Goal: Information Seeking & Learning: Learn about a topic

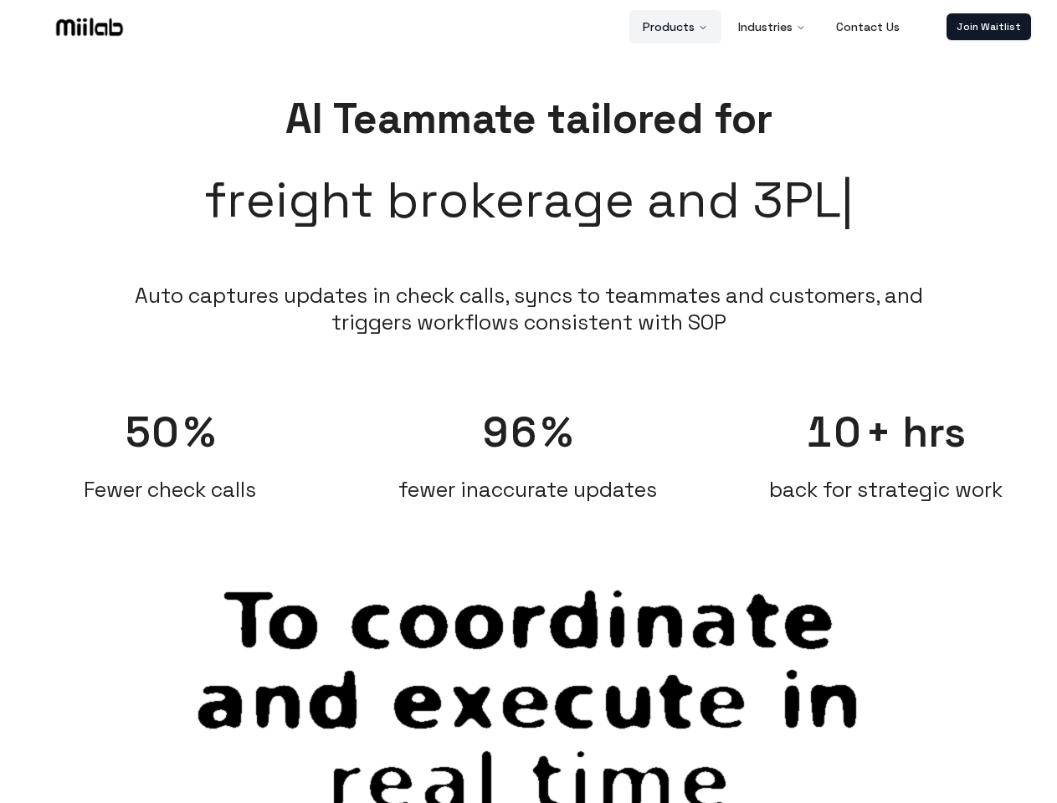
click at [676, 27] on button "Products" at bounding box center [675, 26] width 92 height 33
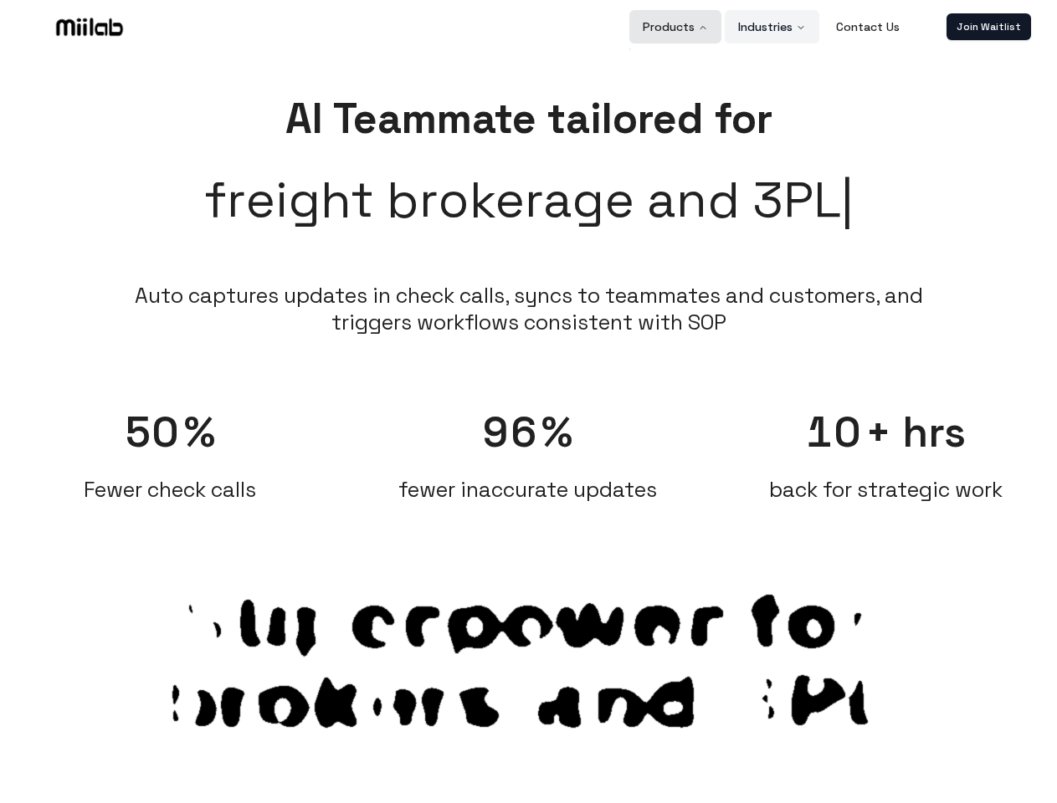
click at [772, 27] on button "Industries" at bounding box center [771, 26] width 95 height 33
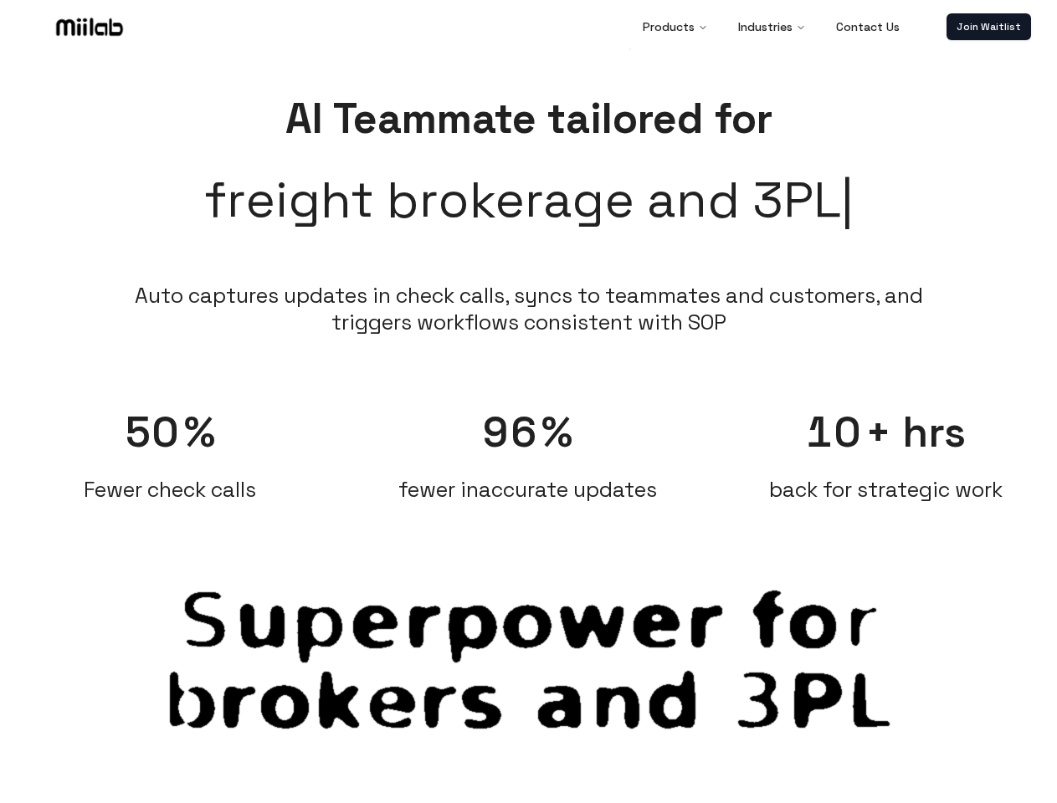
click at [988, 27] on link "Join Waitlist" at bounding box center [988, 26] width 84 height 27
click at [170, 446] on span "50" at bounding box center [153, 433] width 56 height 54
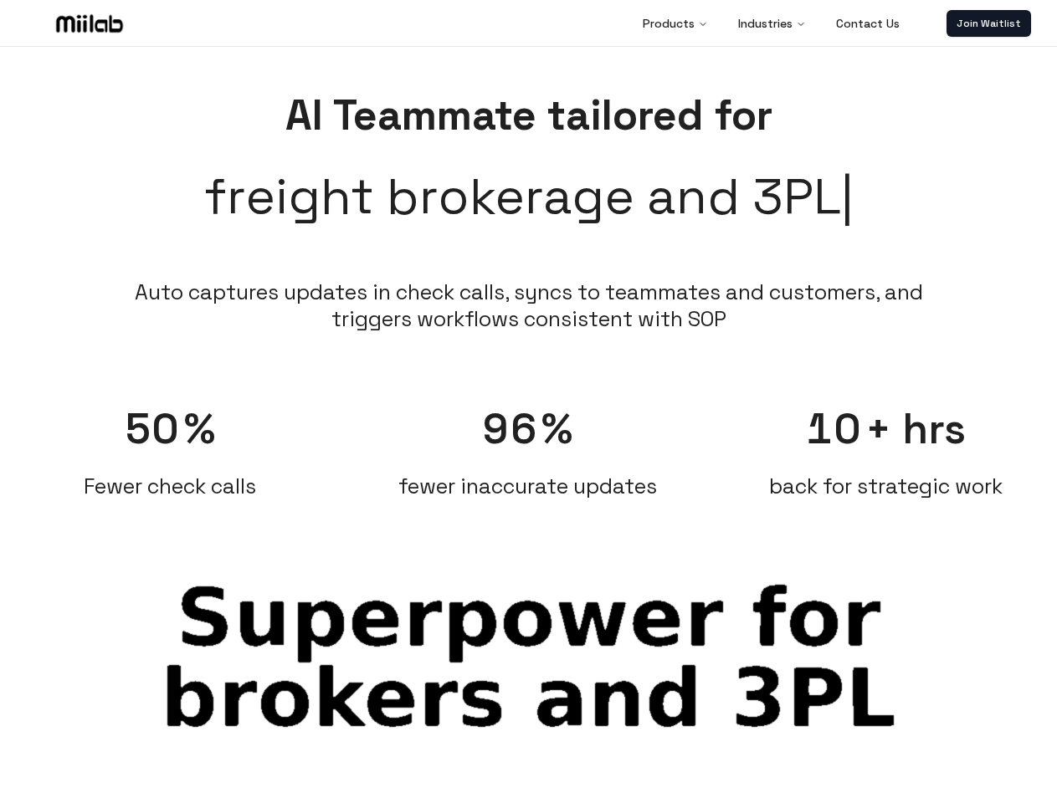
click at [528, 446] on div "96 % fewer inaccurate updates" at bounding box center [527, 443] width 341 height 114
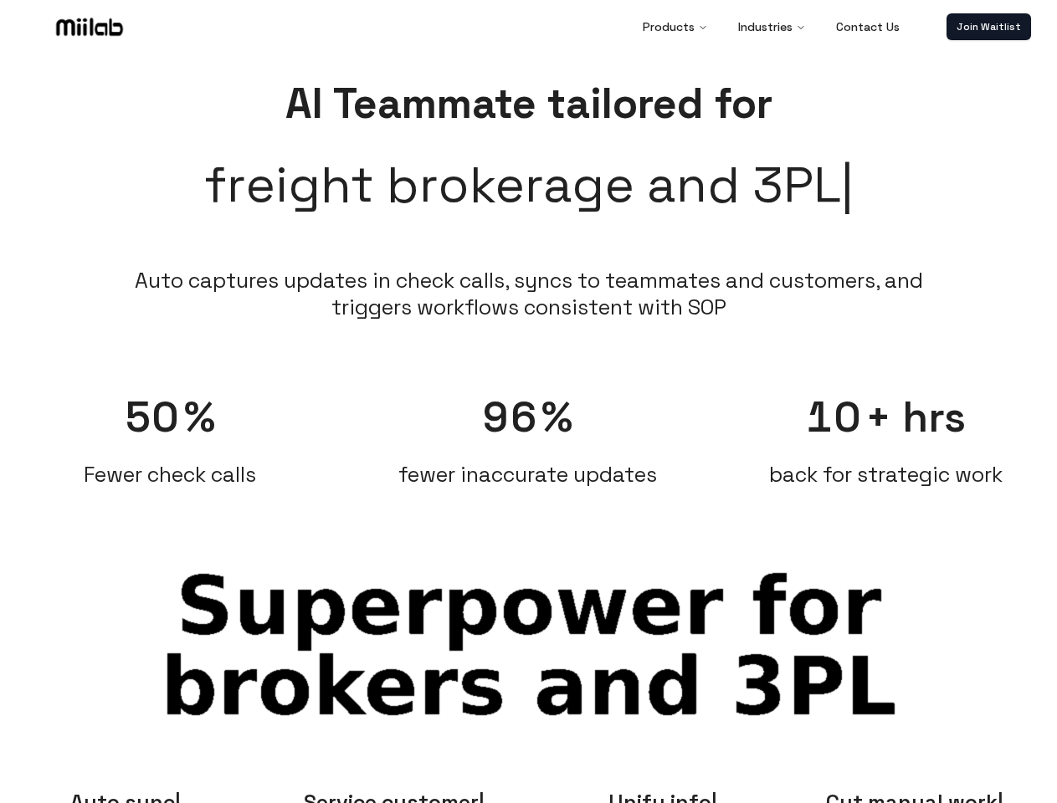
click at [886, 446] on div "10 + hrs back for strategic work" at bounding box center [885, 431] width 341 height 114
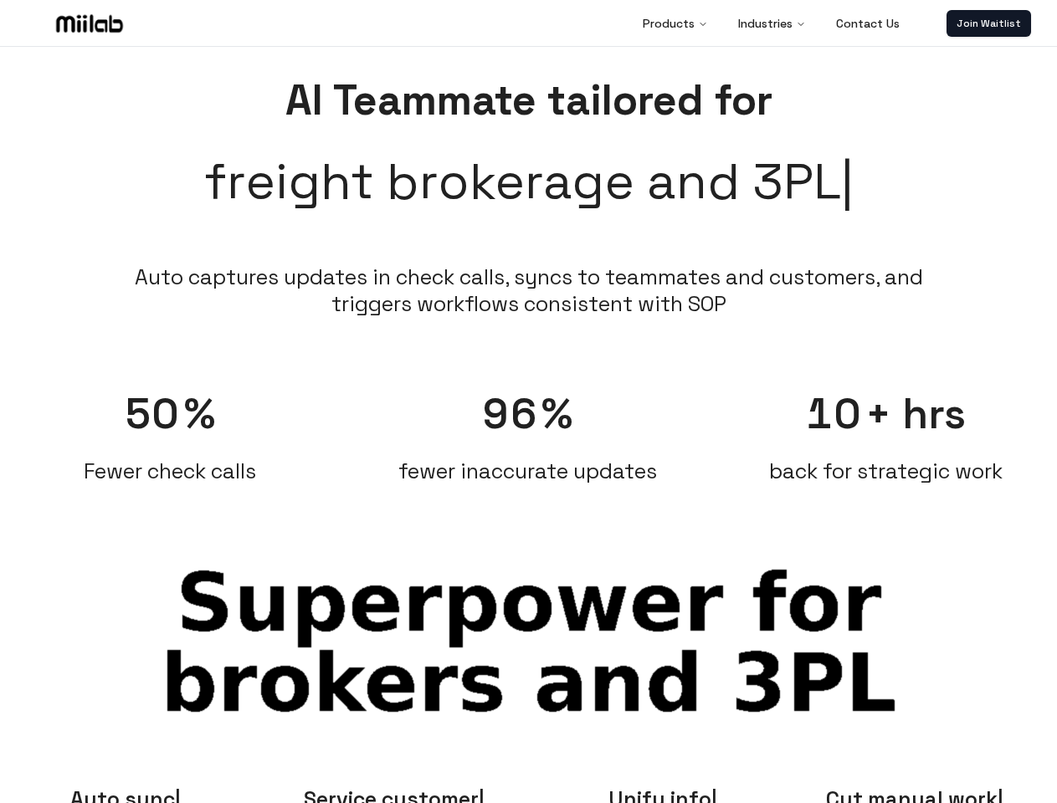
click at [125, 795] on span "Auto sync" at bounding box center [125, 799] width 110 height 27
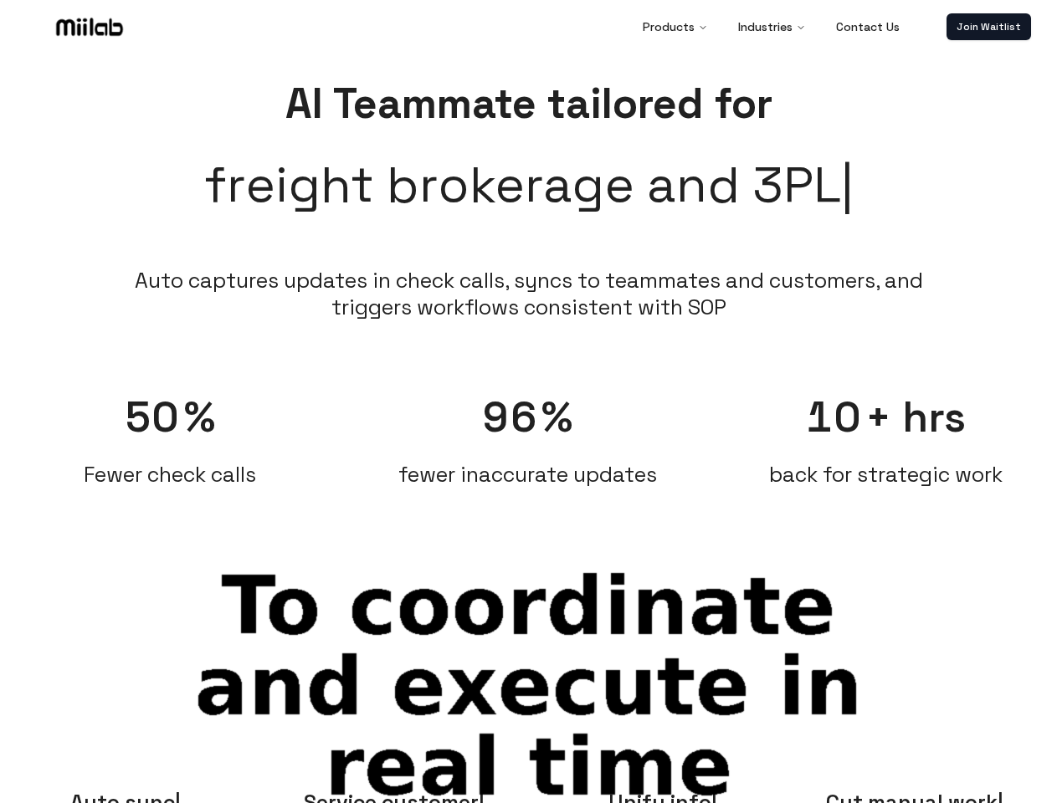
click at [394, 795] on span "Service customer" at bounding box center [394, 802] width 181 height 27
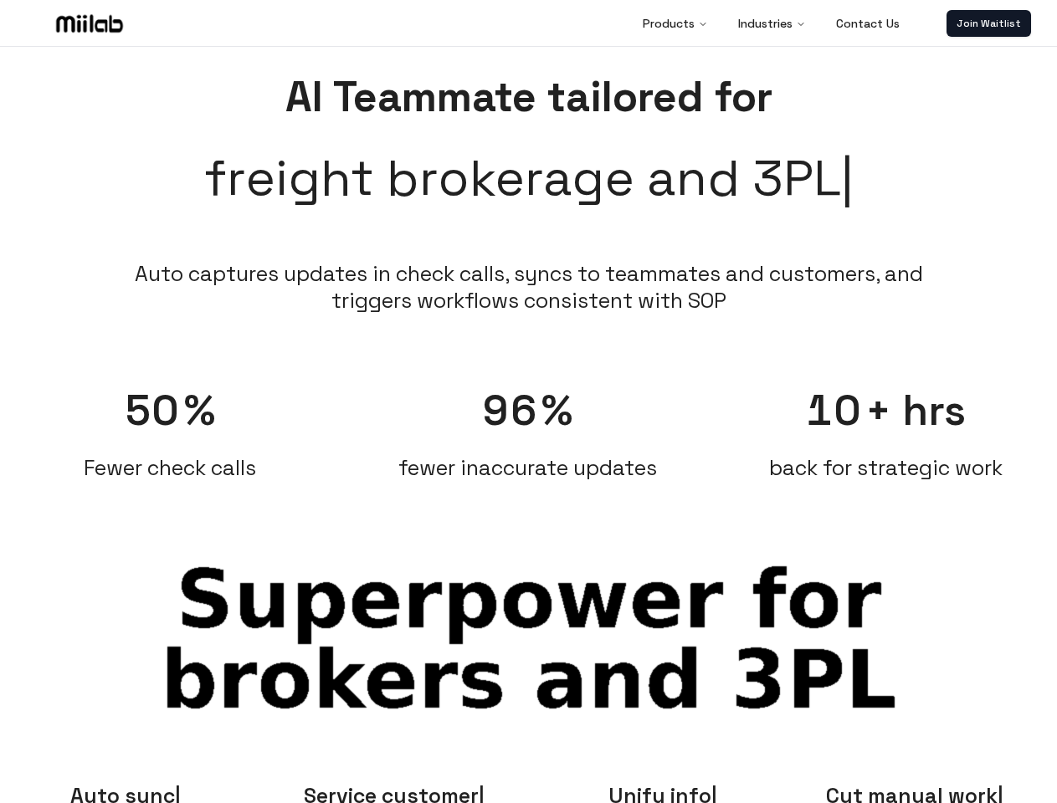
click at [663, 795] on span "Unify info" at bounding box center [662, 795] width 109 height 27
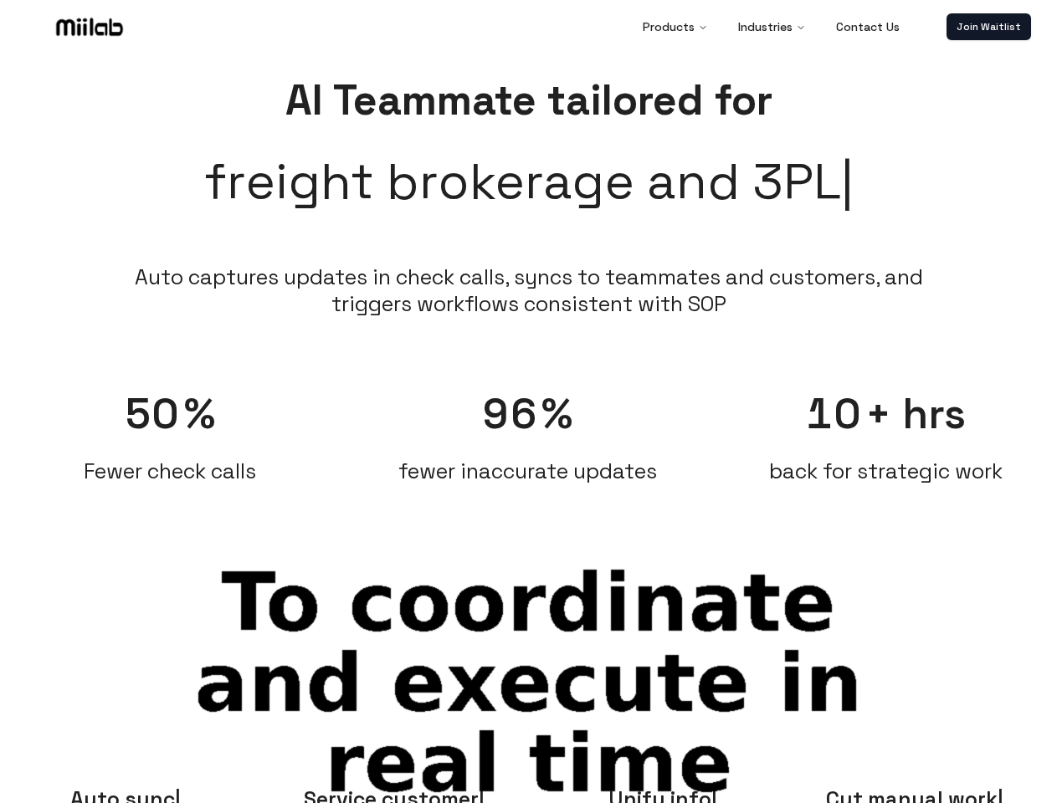
click at [930, 795] on span "Cut manual work" at bounding box center [914, 799] width 177 height 27
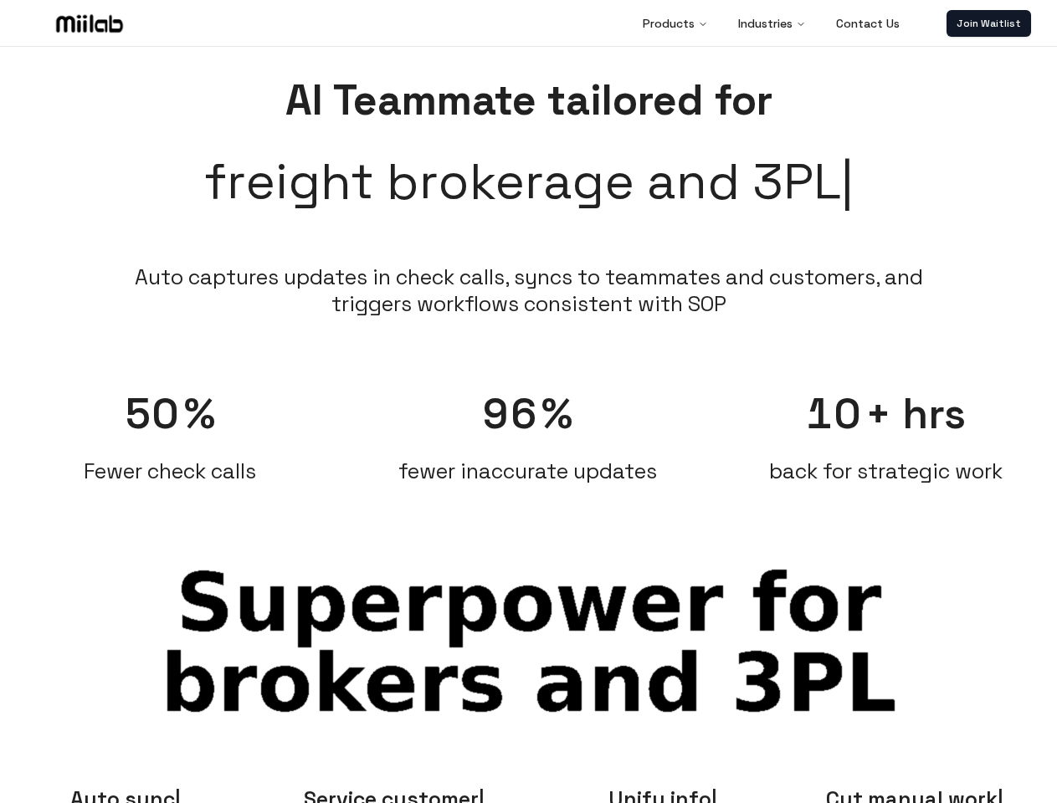
scroll to position [18, 0]
